Goal: Task Accomplishment & Management: Use online tool/utility

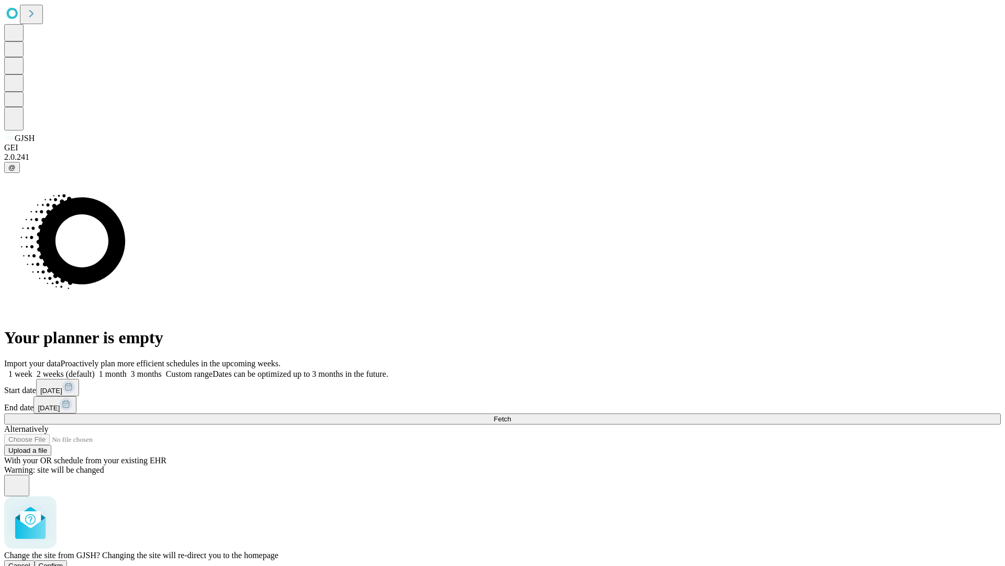
click at [63, 561] on span "Confirm" at bounding box center [51, 565] width 25 height 8
click at [32, 369] on label "1 week" at bounding box center [18, 373] width 28 height 9
click at [511, 415] on span "Fetch" at bounding box center [502, 419] width 17 height 8
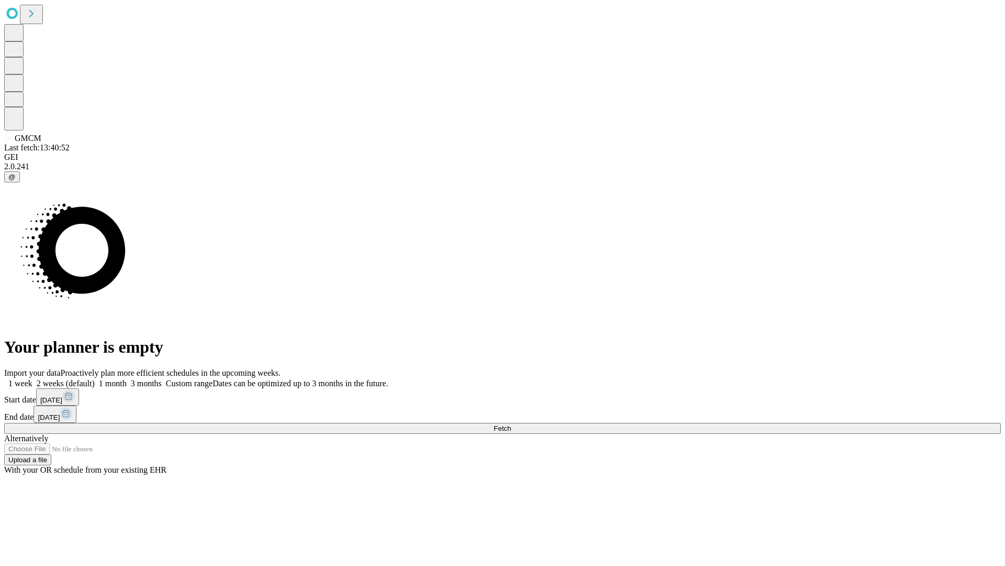
click at [511, 424] on span "Fetch" at bounding box center [502, 428] width 17 height 8
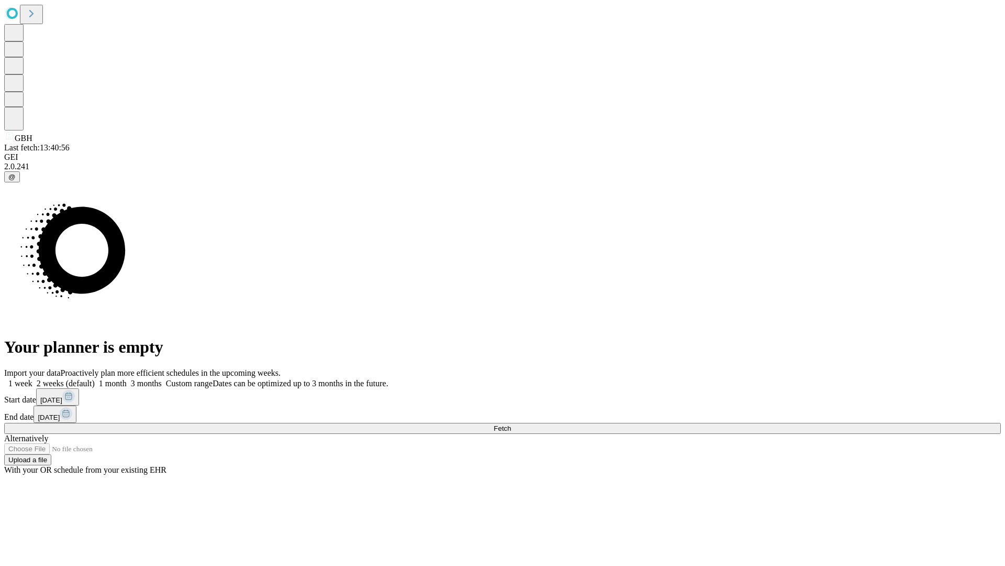
click at [32, 379] on label "1 week" at bounding box center [18, 383] width 28 height 9
click at [511, 424] on span "Fetch" at bounding box center [502, 428] width 17 height 8
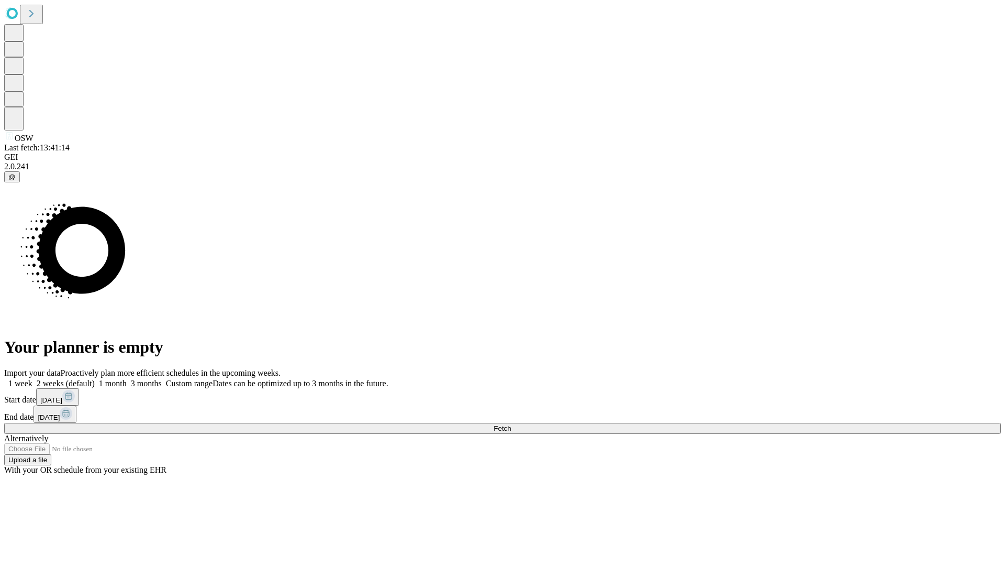
click at [511, 424] on span "Fetch" at bounding box center [502, 428] width 17 height 8
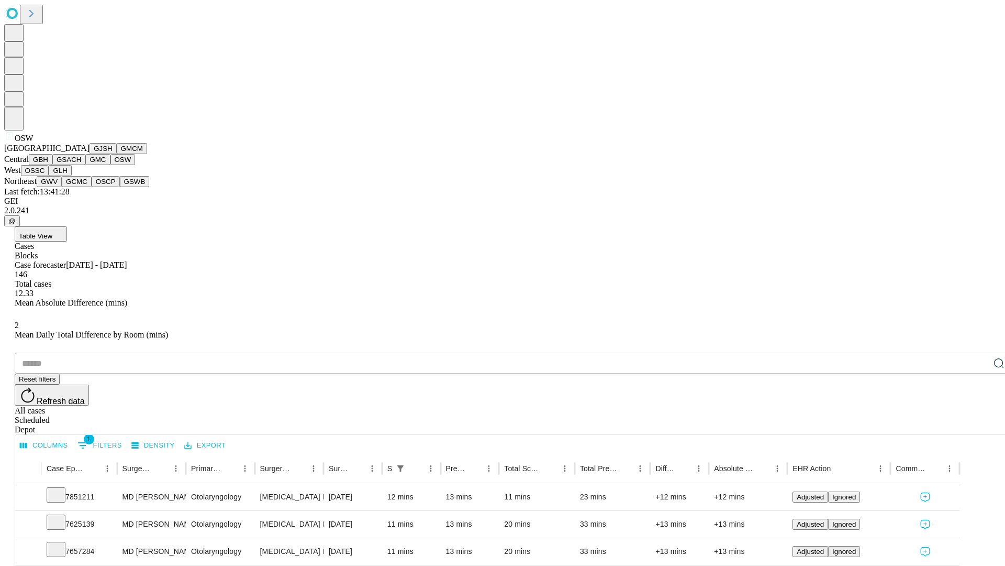
click at [49, 176] on button "OSSC" at bounding box center [35, 170] width 28 height 11
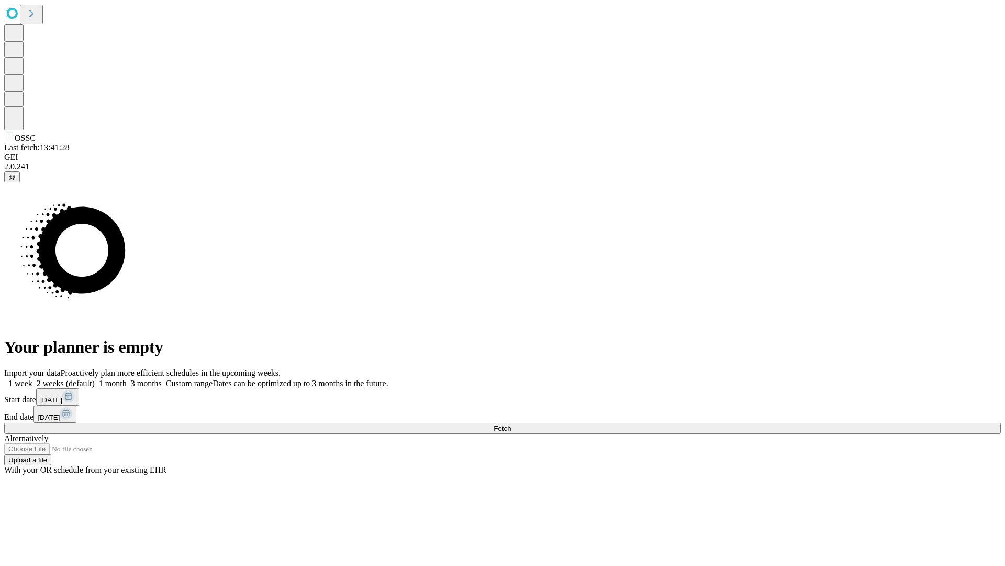
click at [32, 379] on label "1 week" at bounding box center [18, 383] width 28 height 9
click at [511, 424] on span "Fetch" at bounding box center [502, 428] width 17 height 8
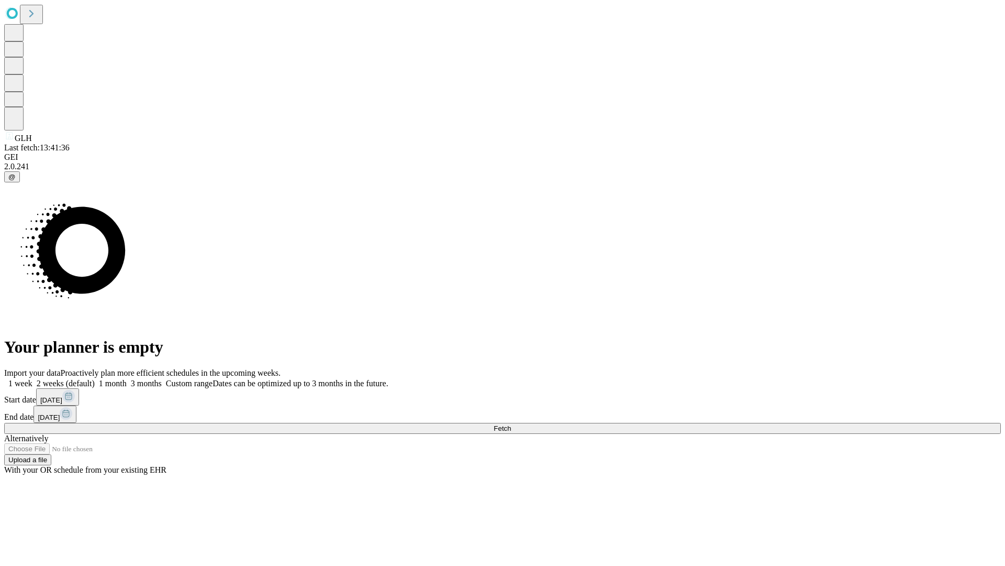
click at [32, 379] on label "1 week" at bounding box center [18, 383] width 28 height 9
click at [511, 424] on span "Fetch" at bounding box center [502, 428] width 17 height 8
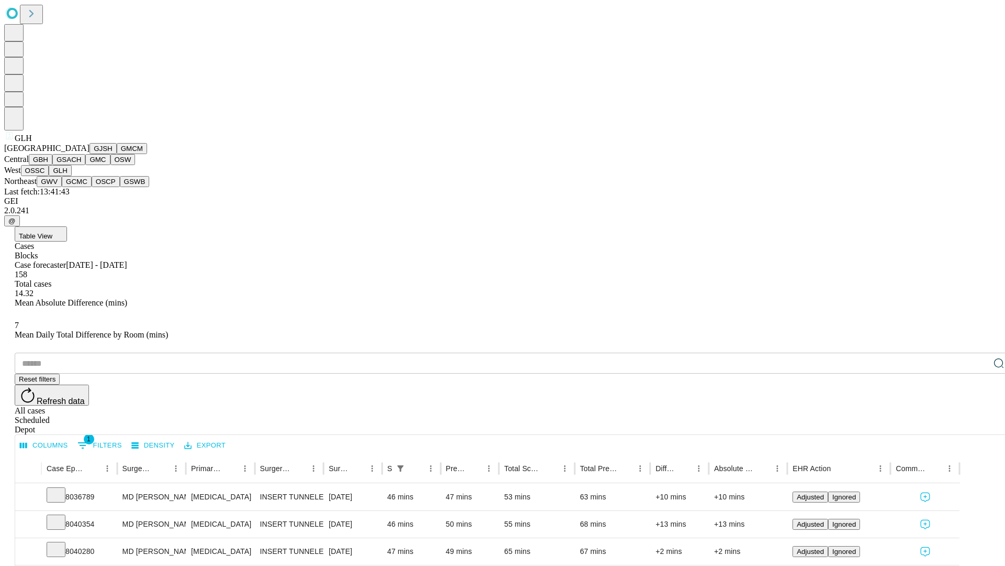
click at [62, 187] on button "GWV" at bounding box center [49, 181] width 25 height 11
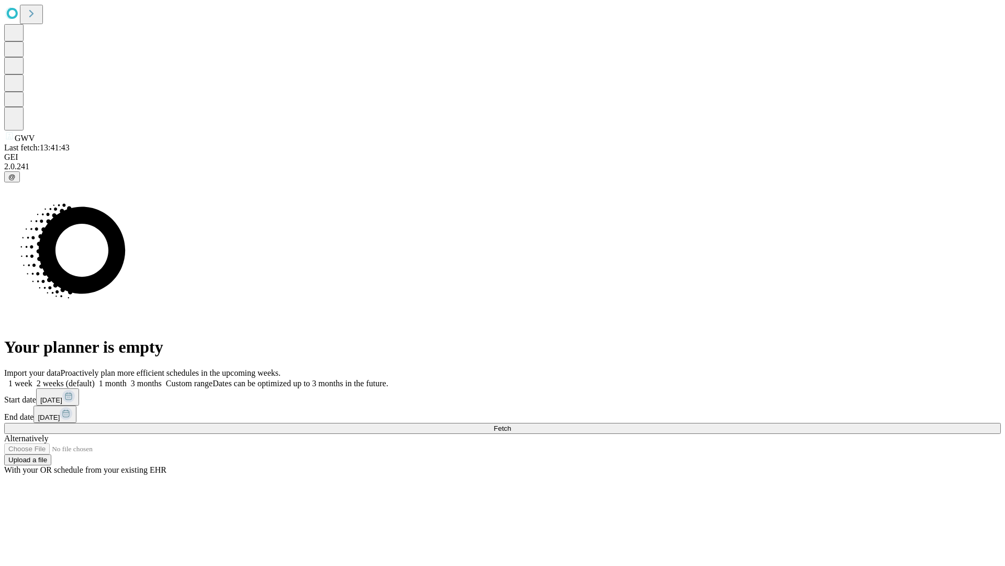
click at [511, 424] on span "Fetch" at bounding box center [502, 428] width 17 height 8
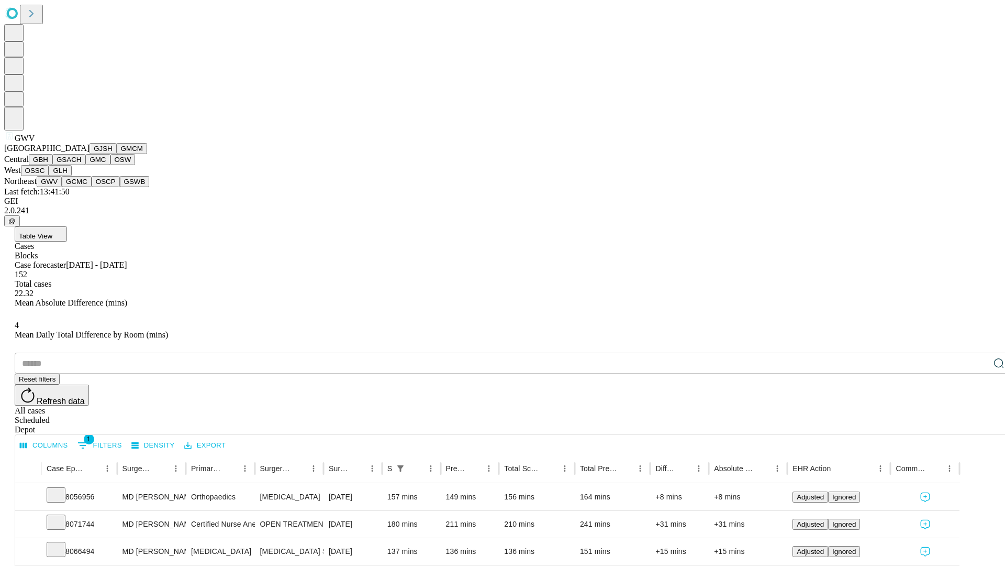
click at [81, 187] on button "GCMC" at bounding box center [77, 181] width 30 height 11
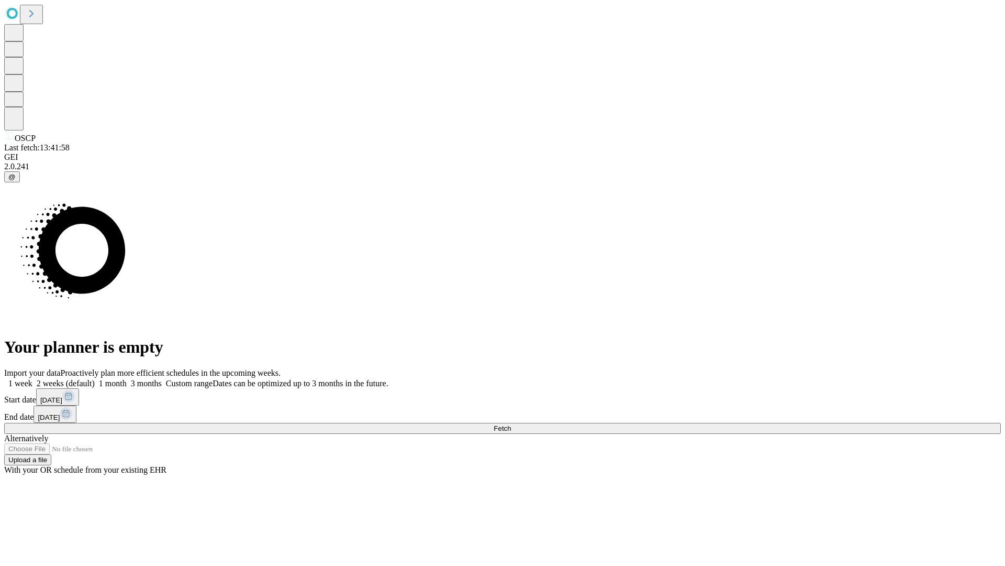
click at [511, 424] on span "Fetch" at bounding box center [502, 428] width 17 height 8
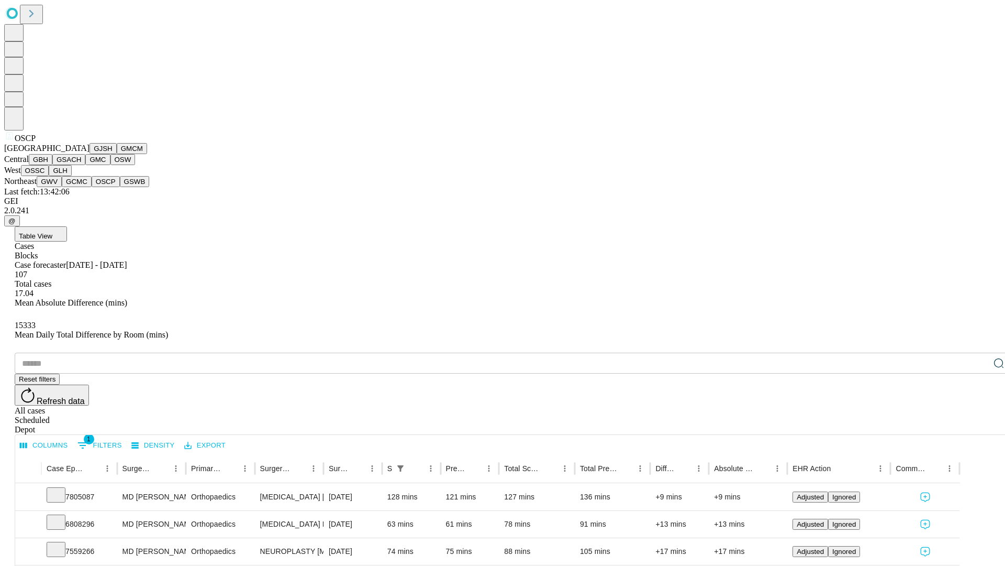
click at [120, 187] on button "GSWB" at bounding box center [135, 181] width 30 height 11
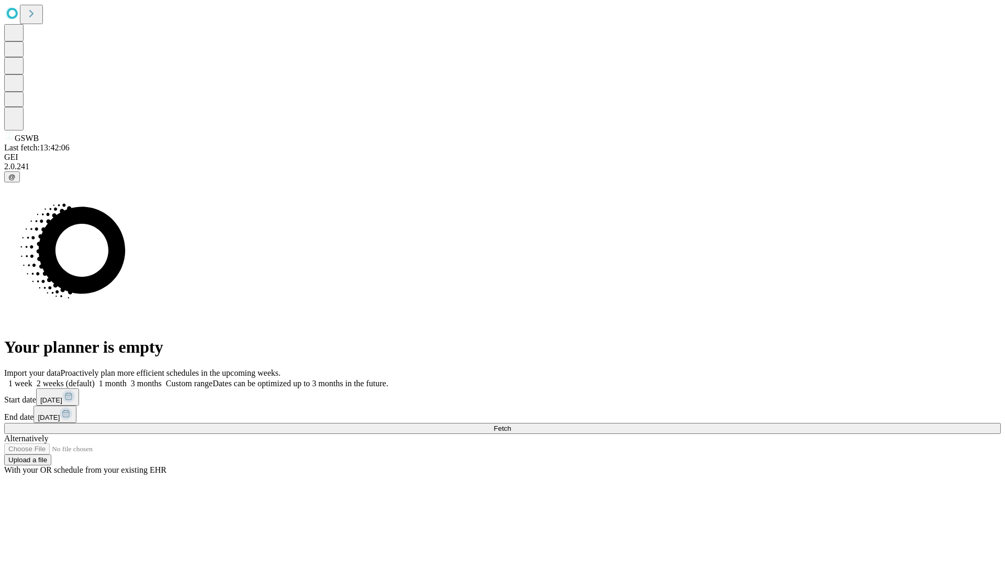
click at [32, 379] on label "1 week" at bounding box center [18, 383] width 28 height 9
click at [511, 424] on span "Fetch" at bounding box center [502, 428] width 17 height 8
